Goal: Information Seeking & Learning: Learn about a topic

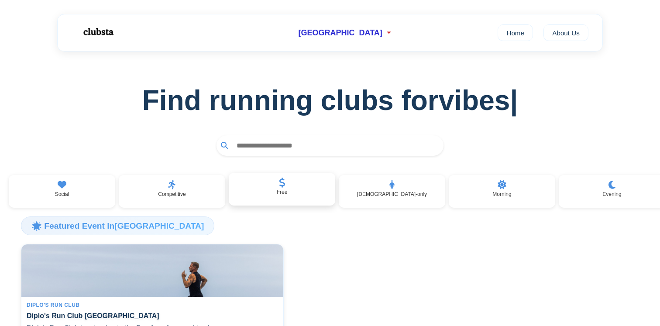
click at [293, 203] on div "Free" at bounding box center [282, 189] width 107 height 33
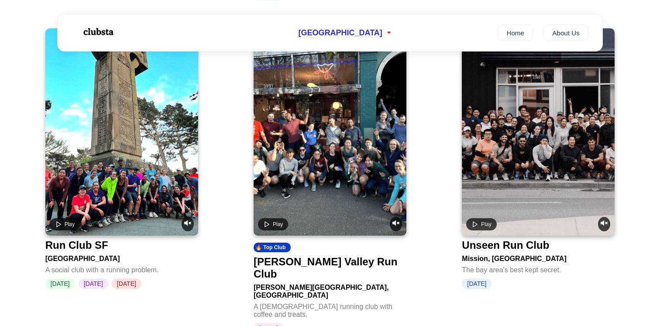
scroll to position [740, 0]
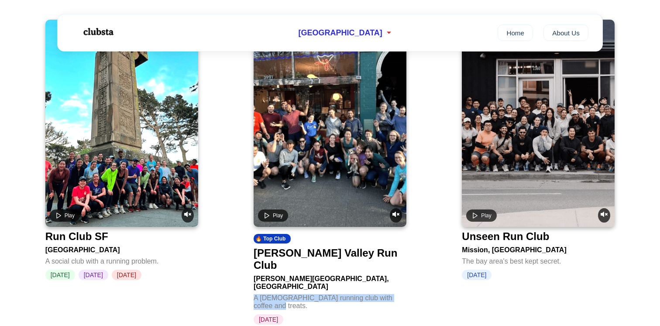
drag, startPoint x: 253, startPoint y: 267, endPoint x: 418, endPoint y: 267, distance: 165.5
click at [418, 267] on div "Play 🔥 Top Club Fat Boys Run Club [PERSON_NAME][GEOGRAPHIC_DATA], [GEOGRAPHIC_D…" at bounding box center [329, 152] width 611 height 1530
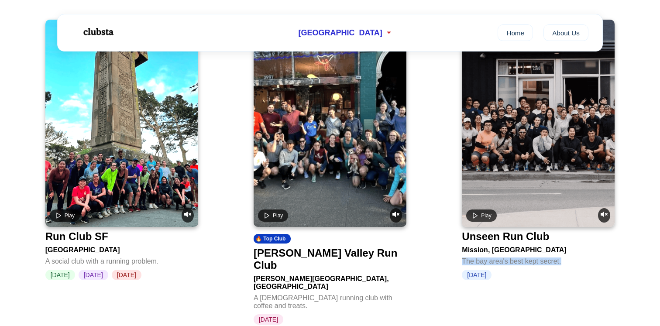
drag, startPoint x: 536, startPoint y: 248, endPoint x: 587, endPoint y: 248, distance: 51.5
click at [587, 248] on div "Play Unseen Run Club Mission, [GEOGRAPHIC_DATA] area's best kept secret. [DATE]" at bounding box center [538, 179] width 167 height 333
click at [587, 254] on div "The bay area's best kept secret." at bounding box center [538, 259] width 153 height 11
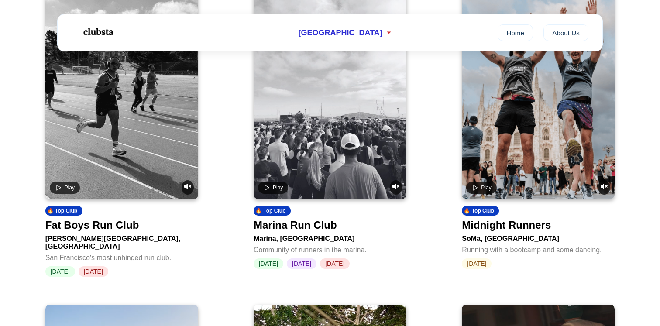
scroll to position [158, 0]
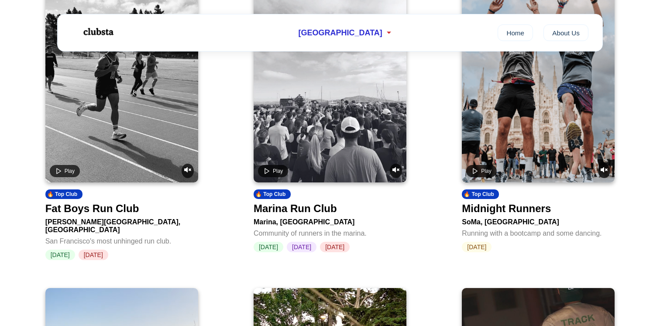
click at [114, 215] on div "Fat Boys Run Club" at bounding box center [92, 209] width 94 height 12
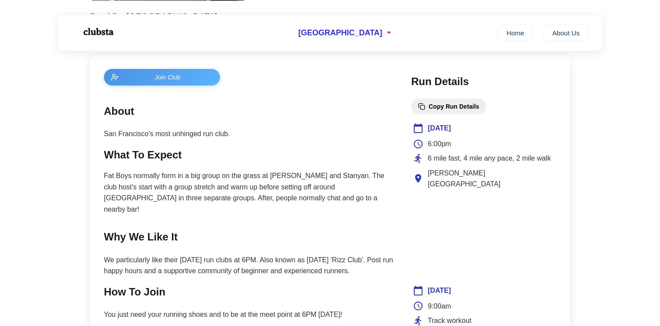
scroll to position [347, 0]
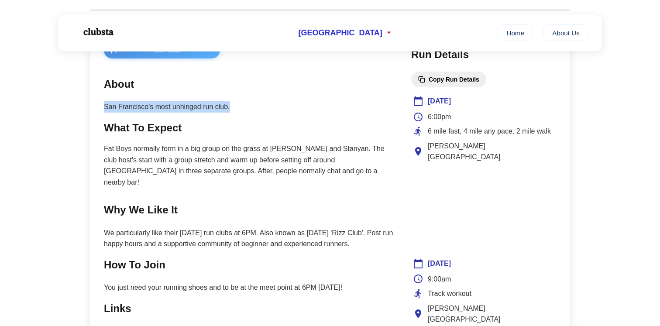
drag, startPoint x: 103, startPoint y: 108, endPoint x: 232, endPoint y: 108, distance: 128.8
click at [232, 108] on div "Join Club About San Francisco's most unhinged run club. What To Expect Fat Boys…" at bounding box center [330, 226] width 480 height 396
click at [232, 108] on p "San Francisco's most unhinged run club." at bounding box center [249, 106] width 290 height 11
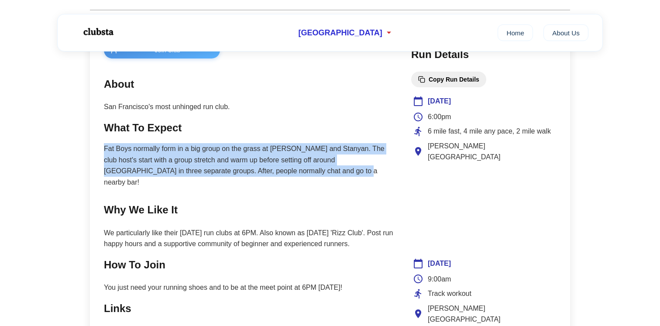
drag, startPoint x: 97, startPoint y: 149, endPoint x: 334, endPoint y: 170, distance: 237.6
click at [334, 170] on div "Join Club About San Francisco's most unhinged run club. What To Expect Fat Boys…" at bounding box center [330, 226] width 480 height 396
click at [335, 148] on p "Fat Boys normally form in a big group on the grass at [PERSON_NAME] and Stanyan…" at bounding box center [249, 165] width 290 height 45
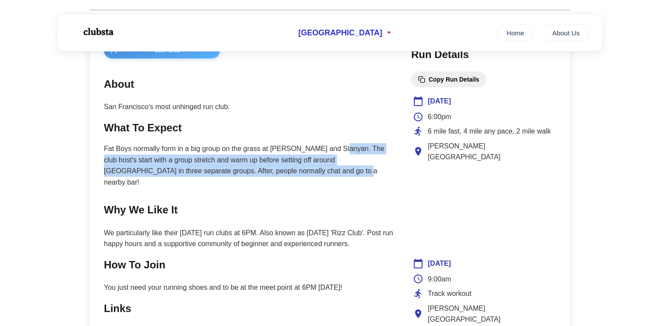
drag, startPoint x: 334, startPoint y: 148, endPoint x: 337, endPoint y: 171, distance: 22.8
click at [337, 171] on p "Fat Boys normally form in a big group on the grass at [PERSON_NAME] and Stanyan…" at bounding box center [249, 165] width 290 height 45
drag, startPoint x: 337, startPoint y: 171, endPoint x: 342, endPoint y: 151, distance: 21.3
click at [342, 151] on p "Fat Boys normally form in a big group on the grass at [PERSON_NAME] and Stanyan…" at bounding box center [249, 165] width 290 height 45
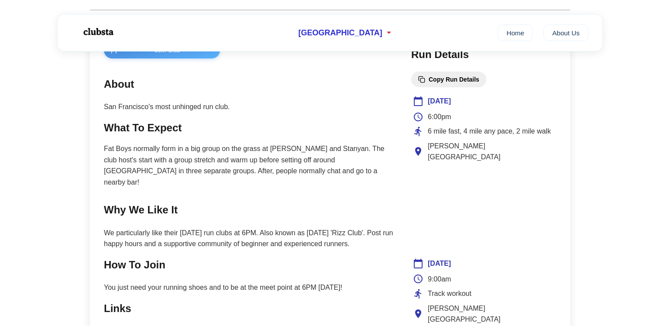
click at [325, 171] on p "Fat Boys normally form in a big group on the grass at [PERSON_NAME] and Stanyan…" at bounding box center [249, 165] width 290 height 45
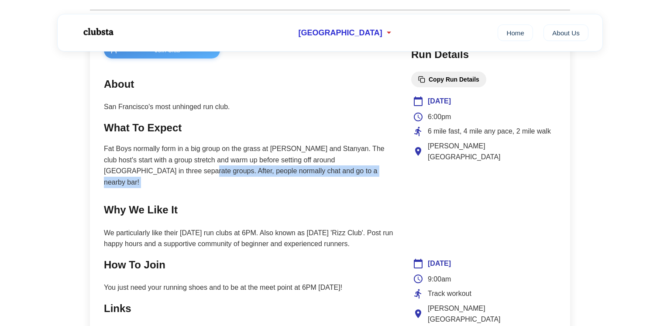
drag, startPoint x: 325, startPoint y: 171, endPoint x: 166, endPoint y: 171, distance: 158.9
click at [166, 171] on p "Fat Boys normally form in a big group on the grass at [PERSON_NAME] and Stanyan…" at bounding box center [249, 165] width 290 height 45
drag, startPoint x: 160, startPoint y: 171, endPoint x: 362, endPoint y: 171, distance: 202.6
click at [362, 171] on p "Fat Boys normally form in a big group on the grass at [PERSON_NAME] and Stanyan…" at bounding box center [249, 165] width 290 height 45
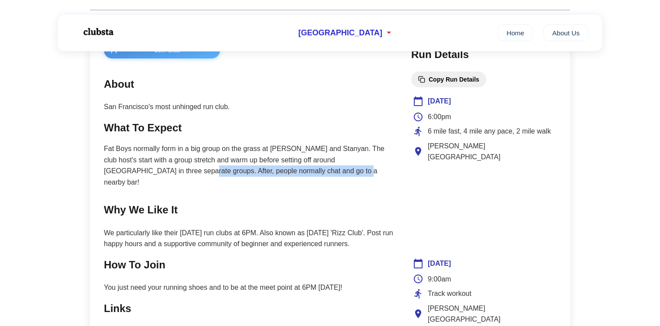
click at [362, 171] on p "Fat Boys normally form in a big group on the grass at [PERSON_NAME] and Stanyan…" at bounding box center [249, 165] width 290 height 45
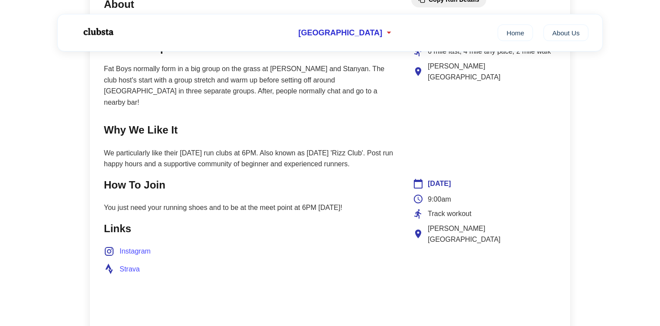
scroll to position [450, 0]
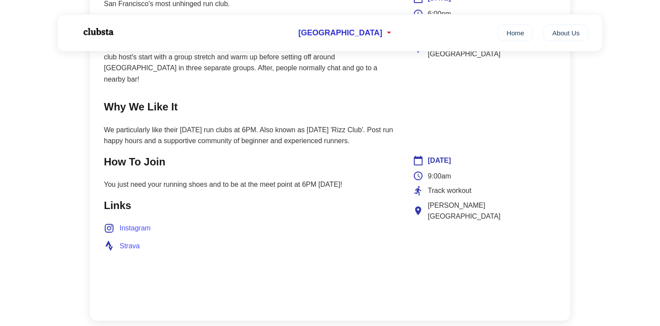
drag, startPoint x: 263, startPoint y: 119, endPoint x: 368, endPoint y: 133, distance: 105.3
click at [368, 133] on p "We particularly like their [DATE] run clubs at 6PM. Also known as [DATE] 'Rizz …" at bounding box center [249, 135] width 290 height 22
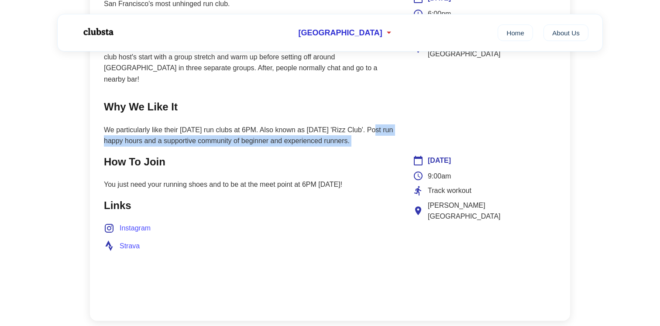
drag, startPoint x: 368, startPoint y: 133, endPoint x: 376, endPoint y: 116, distance: 19.1
click at [377, 124] on p "We particularly like their [DATE] run clubs at 6PM. Also known as [DATE] 'Rizz …" at bounding box center [249, 135] width 290 height 22
click at [376, 124] on p "We particularly like their [DATE] run clubs at 6PM. Also known as [DATE] 'Rizz …" at bounding box center [249, 135] width 290 height 22
drag, startPoint x: 359, startPoint y: 125, endPoint x: 194, endPoint y: 125, distance: 165.0
click at [194, 125] on p "We particularly like their [DATE] run clubs at 6PM. Also known as [DATE] 'Rizz …" at bounding box center [249, 135] width 290 height 22
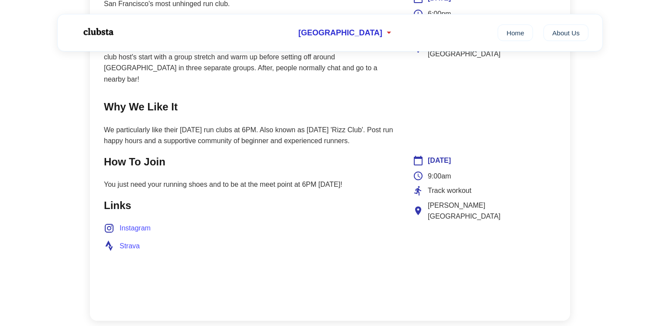
click at [193, 125] on p "We particularly like their [DATE] run clubs at 6PM. Also known as [DATE] 'Rizz …" at bounding box center [249, 135] width 290 height 22
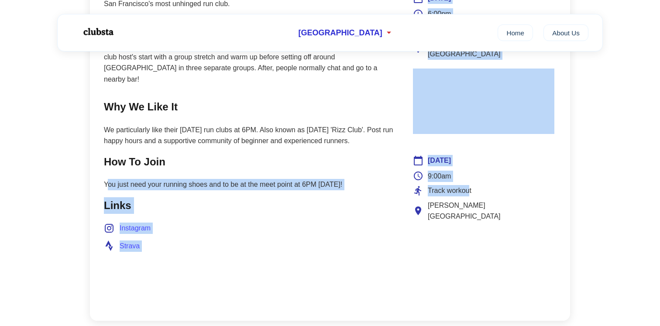
drag, startPoint x: 108, startPoint y: 175, endPoint x: 469, endPoint y: 185, distance: 361.6
click at [469, 185] on div "Join Club About San Francisco's most unhinged run club. What To Expect Fat Boys…" at bounding box center [330, 123] width 480 height 396
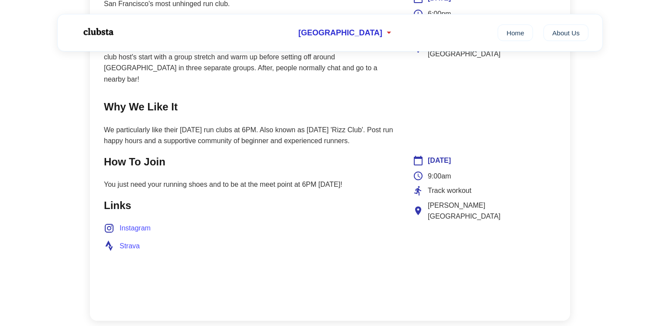
click at [370, 179] on p "You just need your running shoes and to be at the meet point at 6PM [DATE]!" at bounding box center [249, 184] width 290 height 11
drag, startPoint x: 370, startPoint y: 178, endPoint x: 187, endPoint y: 175, distance: 182.9
click at [215, 179] on p "You just need your running shoes and to be at the meet point at 6PM [DATE]!" at bounding box center [249, 184] width 290 height 11
click at [187, 179] on p "You just need your running shoes and to be at the meet point at 6PM [DATE]!" at bounding box center [249, 184] width 290 height 11
drag, startPoint x: 430, startPoint y: 150, endPoint x: 482, endPoint y: 195, distance: 69.1
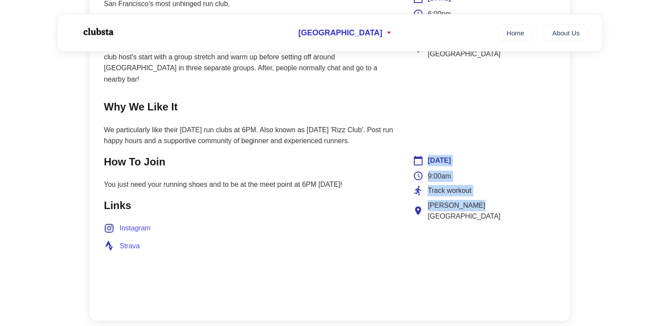
click at [482, 195] on div "[DATE] 9:00am Track workout [PERSON_NAME][GEOGRAPHIC_DATA]" at bounding box center [483, 230] width 145 height 154
click at [482, 200] on div "[PERSON_NAME][GEOGRAPHIC_DATA]" at bounding box center [483, 211] width 141 height 22
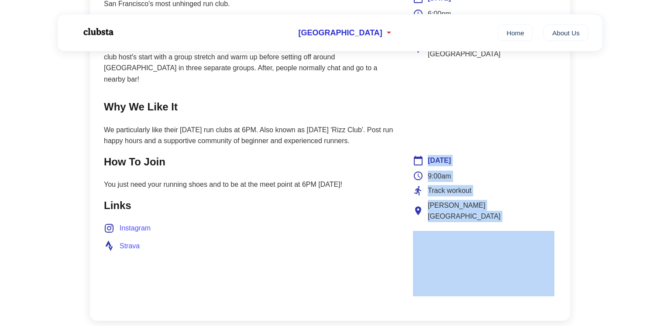
drag, startPoint x: 482, startPoint y: 195, endPoint x: 428, endPoint y: 148, distance: 72.1
click at [428, 153] on div "[DATE] 9:00am Track workout [PERSON_NAME][GEOGRAPHIC_DATA]" at bounding box center [483, 230] width 145 height 154
click at [428, 155] on span "[DATE]" at bounding box center [439, 160] width 23 height 11
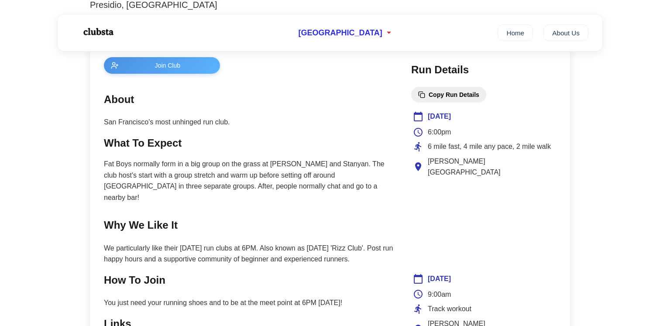
scroll to position [301, 0]
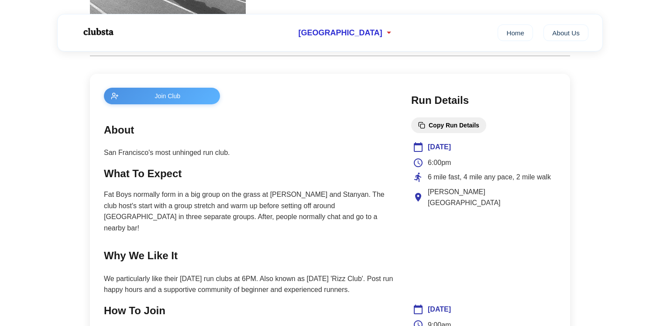
drag, startPoint x: 418, startPoint y: 143, endPoint x: 534, endPoint y: 201, distance: 129.8
click at [536, 201] on div "[DATE] 6:00pm 6 mile fast, 4 mile any pace, 2 mile walk [PERSON_NAME][GEOGRAPHI…" at bounding box center [483, 217] width 145 height 154
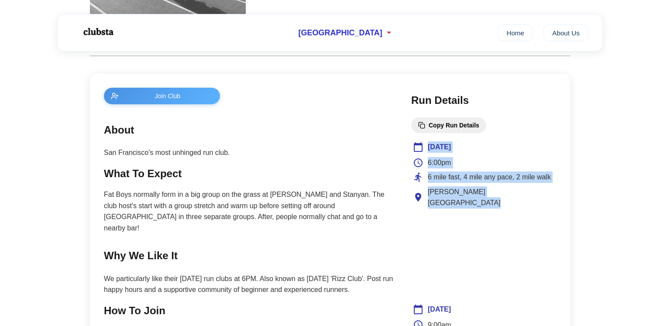
drag, startPoint x: 534, startPoint y: 194, endPoint x: 418, endPoint y: 152, distance: 123.5
click at [418, 152] on div "[DATE] 6:00pm 6 mile fast, 4 mile any pace, 2 mile walk [PERSON_NAME][GEOGRAPHI…" at bounding box center [483, 217] width 145 height 154
click at [418, 152] on icon at bounding box center [418, 147] width 10 height 10
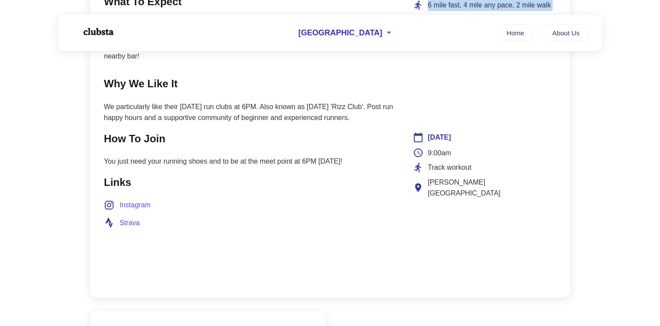
scroll to position [498, 0]
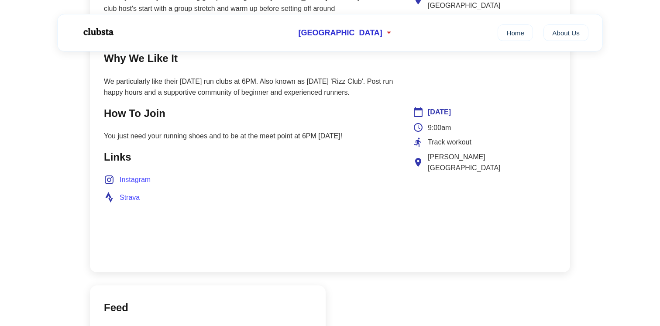
click at [478, 151] on div "[PERSON_NAME][GEOGRAPHIC_DATA]" at bounding box center [483, 162] width 141 height 22
drag, startPoint x: 481, startPoint y: 148, endPoint x: 404, endPoint y: 147, distance: 76.8
click at [404, 147] on div "Join Club About San Francisco's most unhinged run club. What To Expect Fat Boys…" at bounding box center [330, 74] width 480 height 396
click at [484, 151] on div "[PERSON_NAME][GEOGRAPHIC_DATA]" at bounding box center [483, 162] width 141 height 22
drag, startPoint x: 484, startPoint y: 149, endPoint x: 426, endPoint y: 99, distance: 76.8
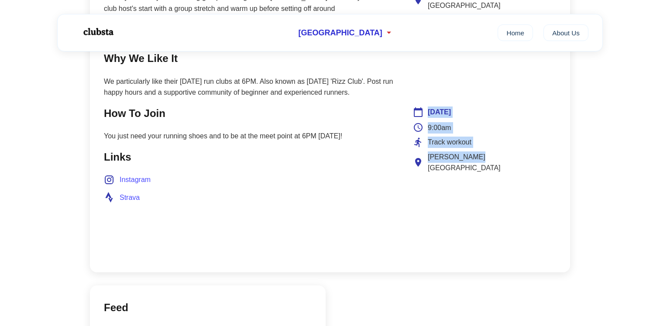
click at [426, 105] on div "[DATE] 9:00am Track workout [PERSON_NAME][GEOGRAPHIC_DATA]" at bounding box center [483, 182] width 145 height 154
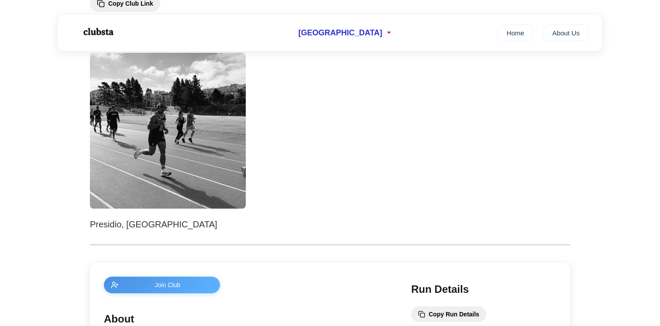
scroll to position [0, 0]
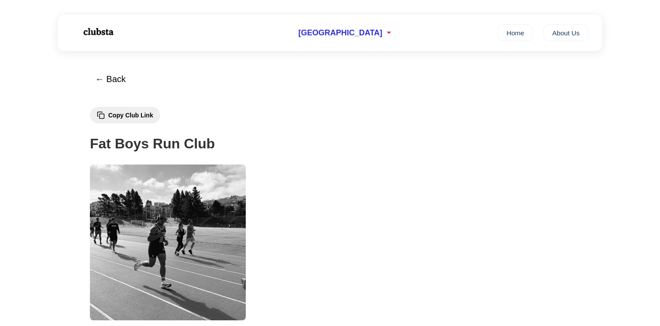
click at [151, 225] on img at bounding box center [168, 243] width 156 height 156
click at [103, 86] on button "← Back" at bounding box center [110, 79] width 42 height 21
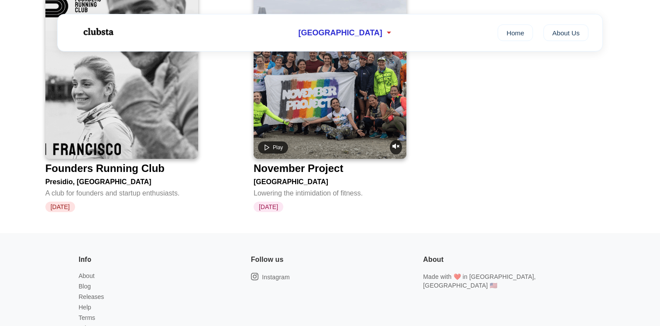
scroll to position [1360, 0]
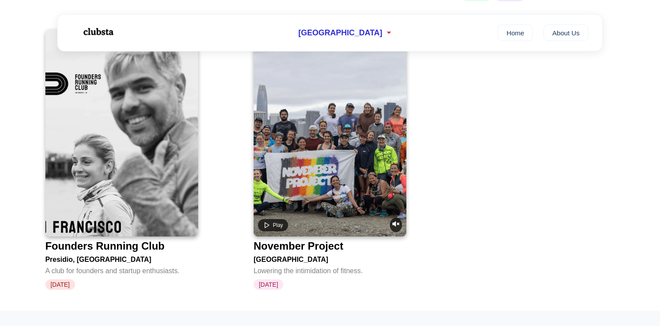
click at [70, 240] on div "Founders Running Club" at bounding box center [104, 246] width 119 height 12
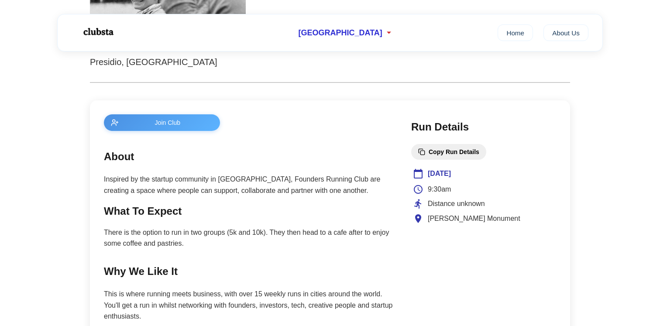
scroll to position [279, 0]
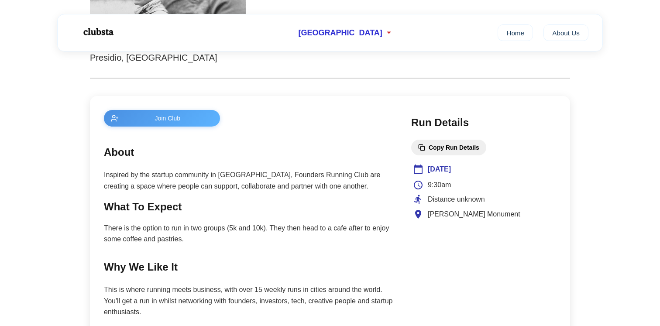
drag, startPoint x: 428, startPoint y: 187, endPoint x: 509, endPoint y: 218, distance: 87.1
click at [509, 218] on div "9:30am Distance unknown [PERSON_NAME][GEOGRAPHIC_DATA]" at bounding box center [483, 199] width 141 height 41
click at [535, 219] on div "[PERSON_NAME] Monument" at bounding box center [483, 214] width 141 height 11
drag, startPoint x: 534, startPoint y: 219, endPoint x: 405, endPoint y: 217, distance: 129.2
click at [408, 217] on div "Join Club About Inspired by the startup community in [GEOGRAPHIC_DATA], Founder…" at bounding box center [330, 296] width 480 height 400
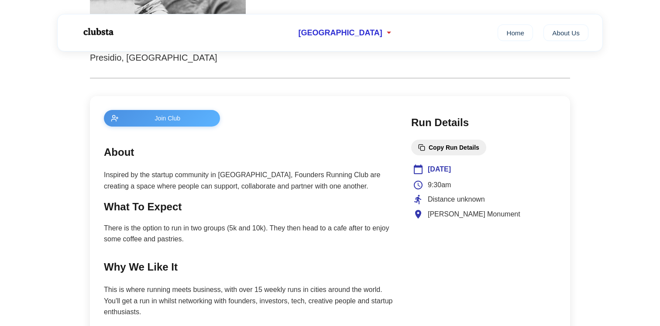
click at [405, 217] on div "Join Club About Inspired by the startup community in [GEOGRAPHIC_DATA], Founder…" at bounding box center [330, 296] width 480 height 400
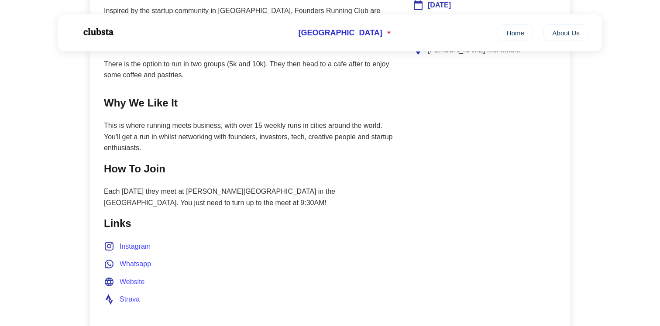
scroll to position [455, 0]
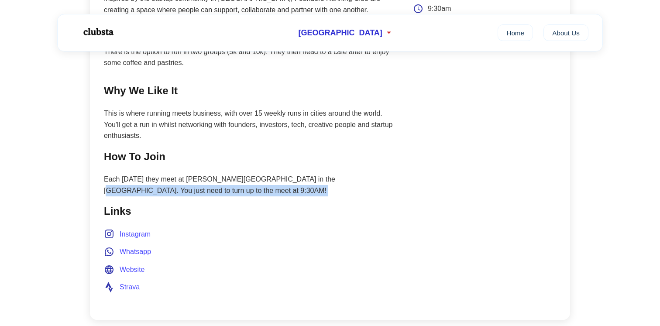
drag, startPoint x: 221, startPoint y: 198, endPoint x: 316, endPoint y: 180, distance: 96.9
click at [316, 180] on main "Join Club About Inspired by the startup community in [GEOGRAPHIC_DATA], Founder…" at bounding box center [249, 120] width 290 height 372
click at [316, 180] on p "Each [DATE] they meet at [PERSON_NAME][GEOGRAPHIC_DATA] in the [GEOGRAPHIC_DATA…" at bounding box center [249, 185] width 290 height 22
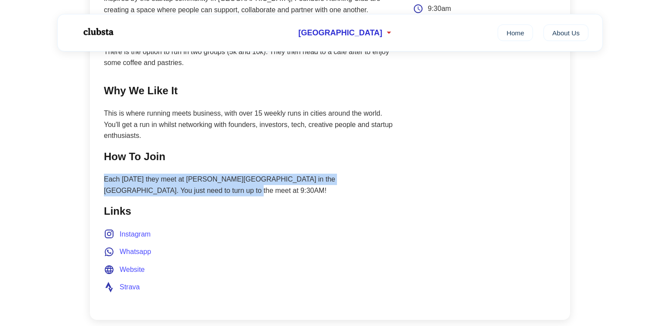
drag, startPoint x: 191, startPoint y: 194, endPoint x: 67, endPoint y: 180, distance: 125.2
click at [71, 180] on main "← Back Copy Club Link Founders Running Club Presidio, San Francisco Join Club A…" at bounding box center [330, 112] width 660 height 1031
click at [67, 180] on main "← Back Copy Club Link Founders Running Club Presidio, San Francisco Join Club A…" at bounding box center [330, 112] width 660 height 1031
drag, startPoint x: 67, startPoint y: 180, endPoint x: 275, endPoint y: 210, distance: 210.4
click at [275, 210] on main "← Back Copy Club Link Founders Running Club Presidio, San Francisco Join Club A…" at bounding box center [330, 112] width 660 height 1031
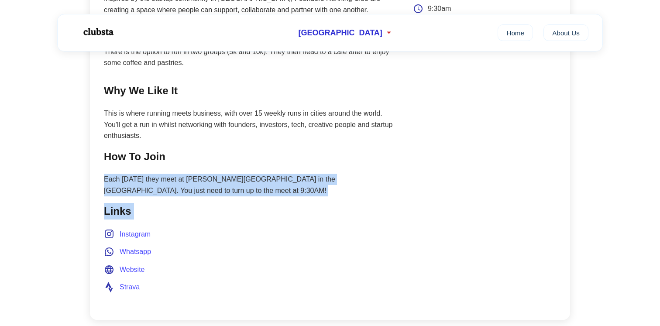
click at [261, 200] on main "Join Club About Inspired by the startup community in [GEOGRAPHIC_DATA], Founder…" at bounding box center [249, 120] width 290 height 372
drag, startPoint x: 253, startPoint y: 190, endPoint x: 66, endPoint y: 181, distance: 187.0
click at [66, 181] on main "← Back Copy Club Link Founders Running Club Presidio, San Francisco Join Club A…" at bounding box center [330, 112] width 660 height 1031
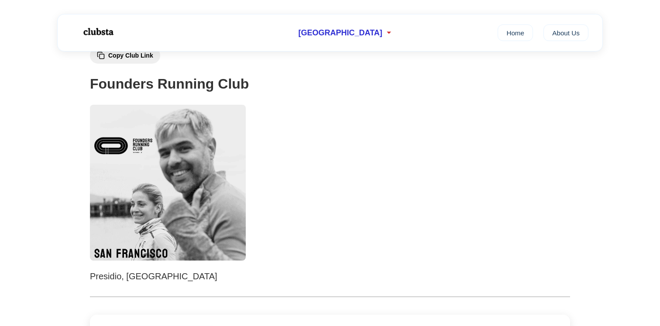
scroll to position [28, 0]
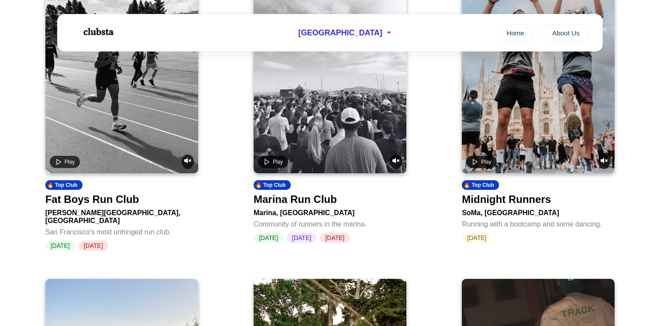
scroll to position [187, 0]
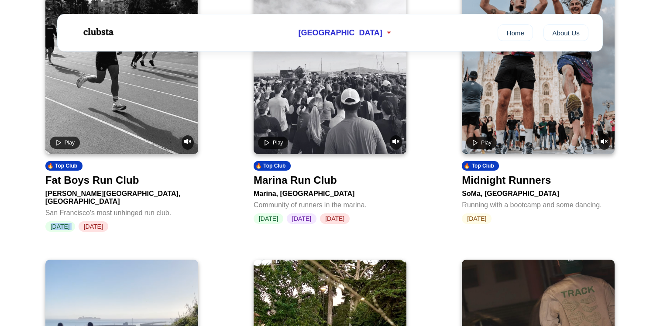
drag, startPoint x: 147, startPoint y: 212, endPoint x: 28, endPoint y: 211, distance: 118.7
drag, startPoint x: 43, startPoint y: 205, endPoint x: 201, endPoint y: 206, distance: 157.6
click at [201, 206] on div "Play 🔥 Top Club Fat Boys Run Club [PERSON_NAME][GEOGRAPHIC_DATA], [GEOGRAPHIC_D…" at bounding box center [121, 96] width 167 height 313
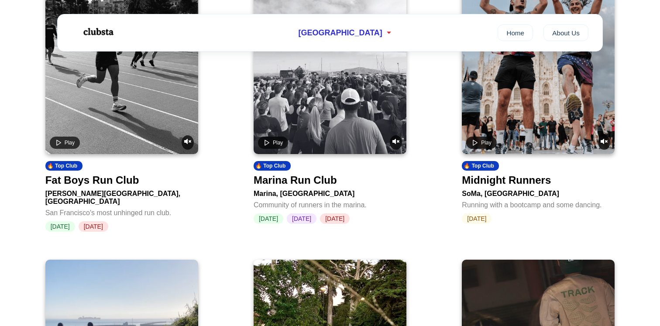
click at [106, 222] on span "[DATE]" at bounding box center [94, 226] width 30 height 10
